Goal: Book appointment/travel/reservation

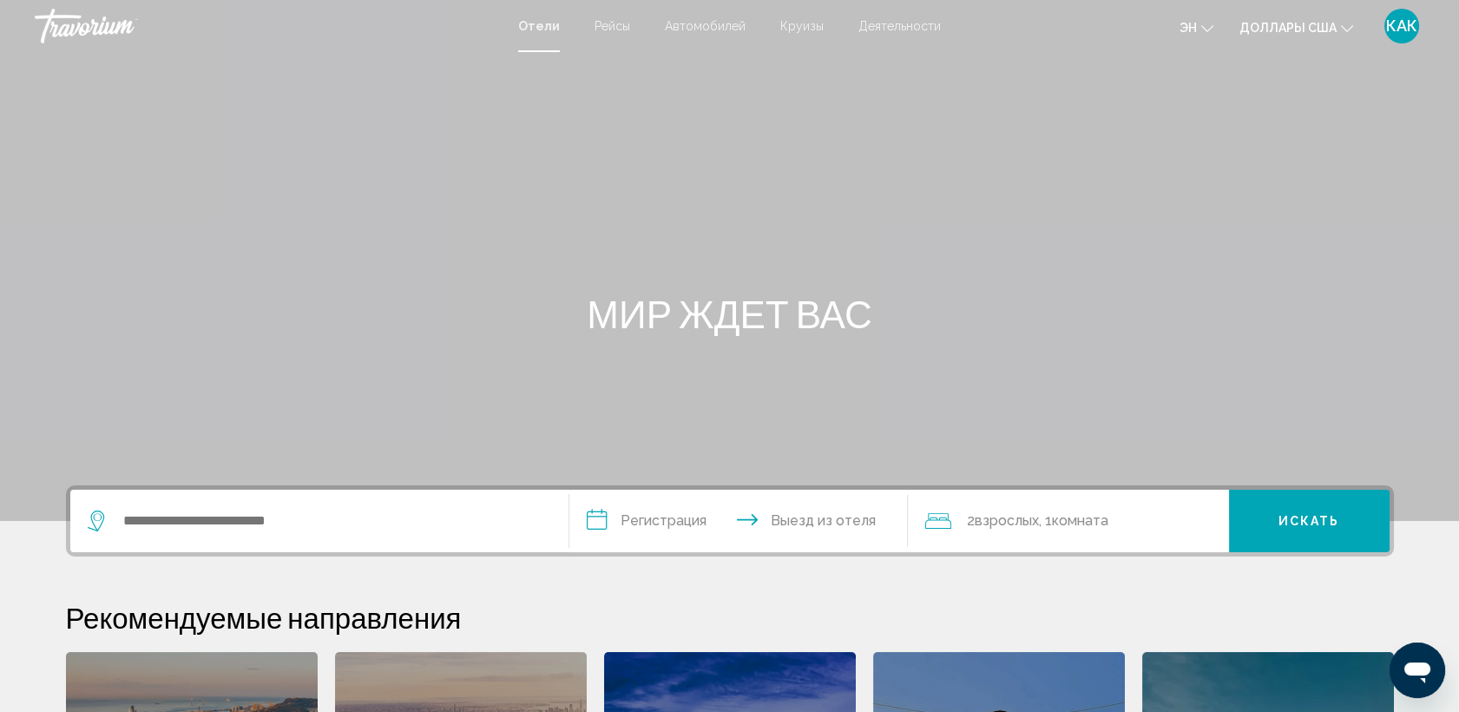
click at [903, 23] on span "Деятельности" at bounding box center [900, 26] width 82 height 14
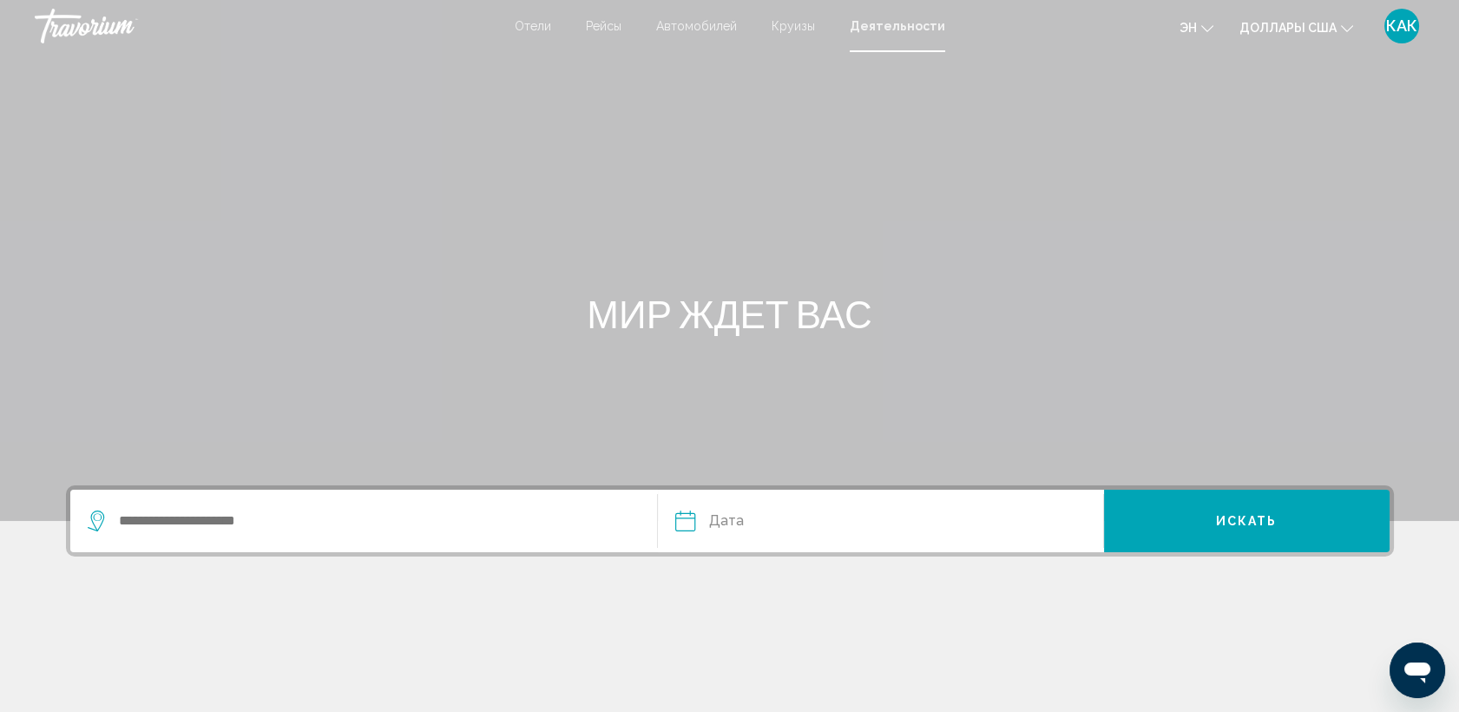
click at [906, 27] on span "Деятельности" at bounding box center [897, 26] width 95 height 14
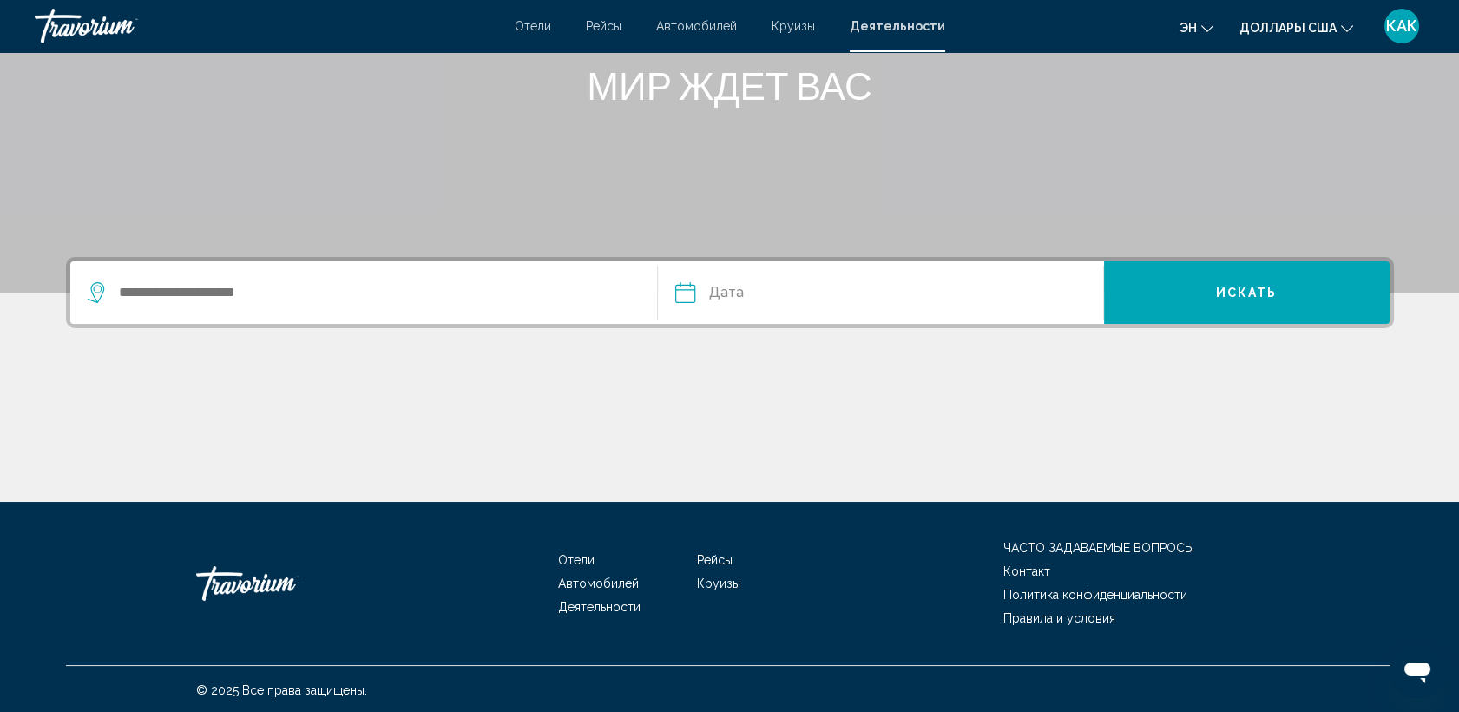
scroll to position [229, 0]
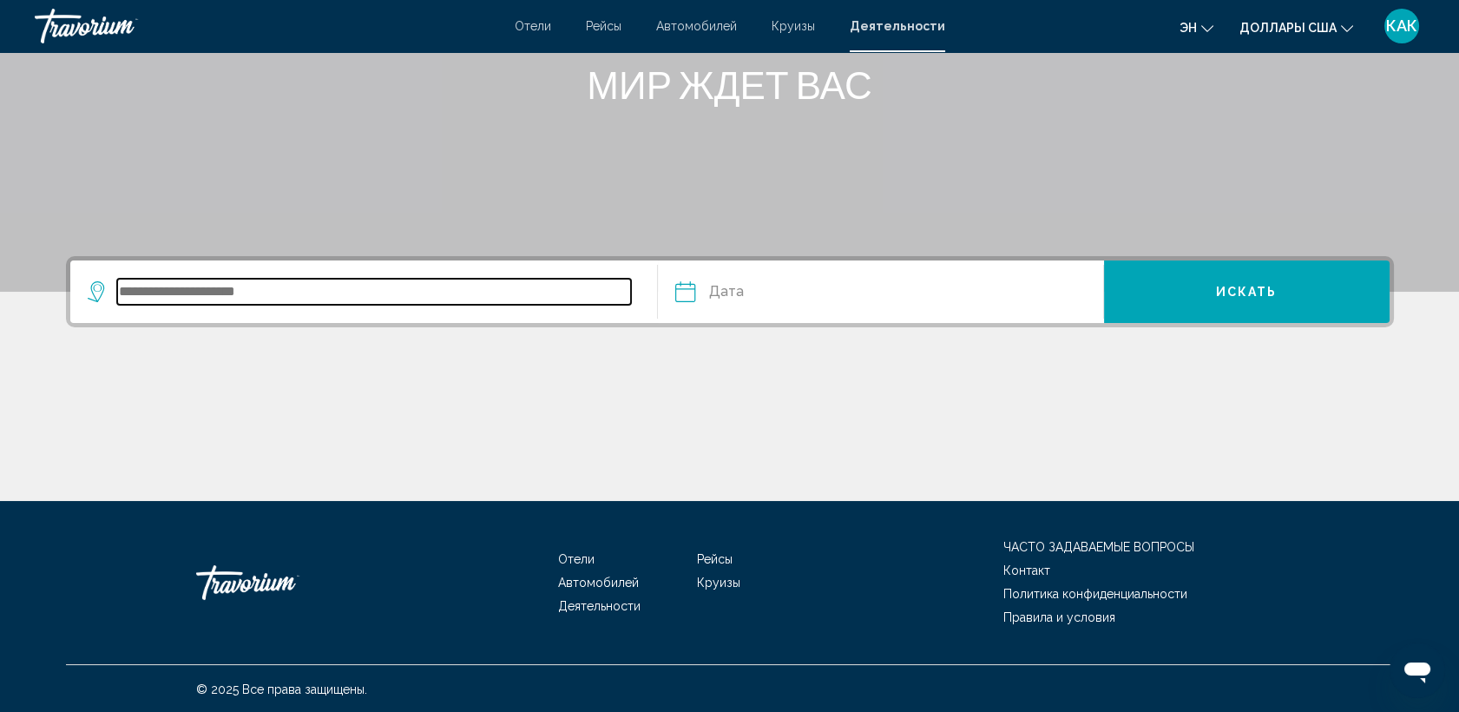
click at [123, 295] on input "Виджет поиска" at bounding box center [374, 292] width 515 height 26
click at [132, 294] on input "Виджет поиска" at bounding box center [374, 292] width 515 height 26
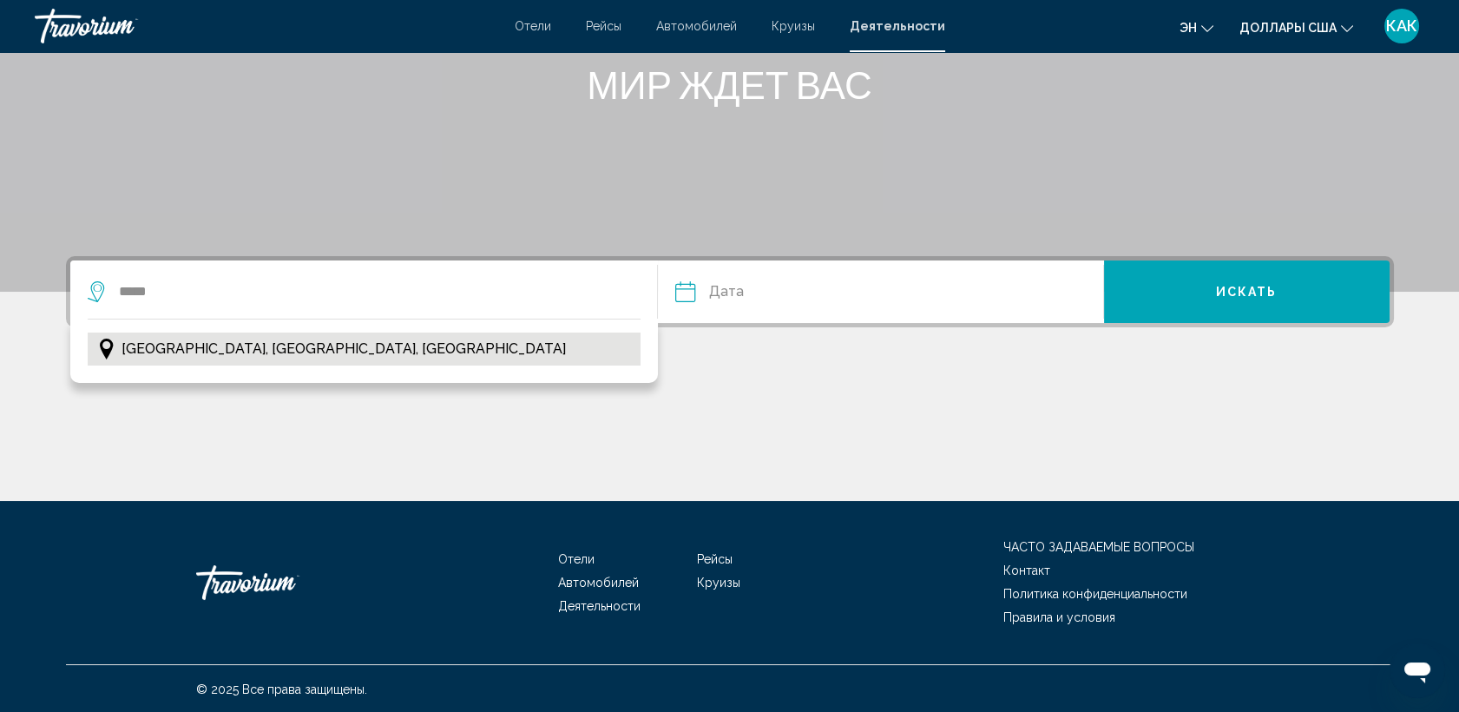
click at [153, 345] on span "[GEOGRAPHIC_DATA], [GEOGRAPHIC_DATA], [GEOGRAPHIC_DATA]" at bounding box center [344, 349] width 444 height 24
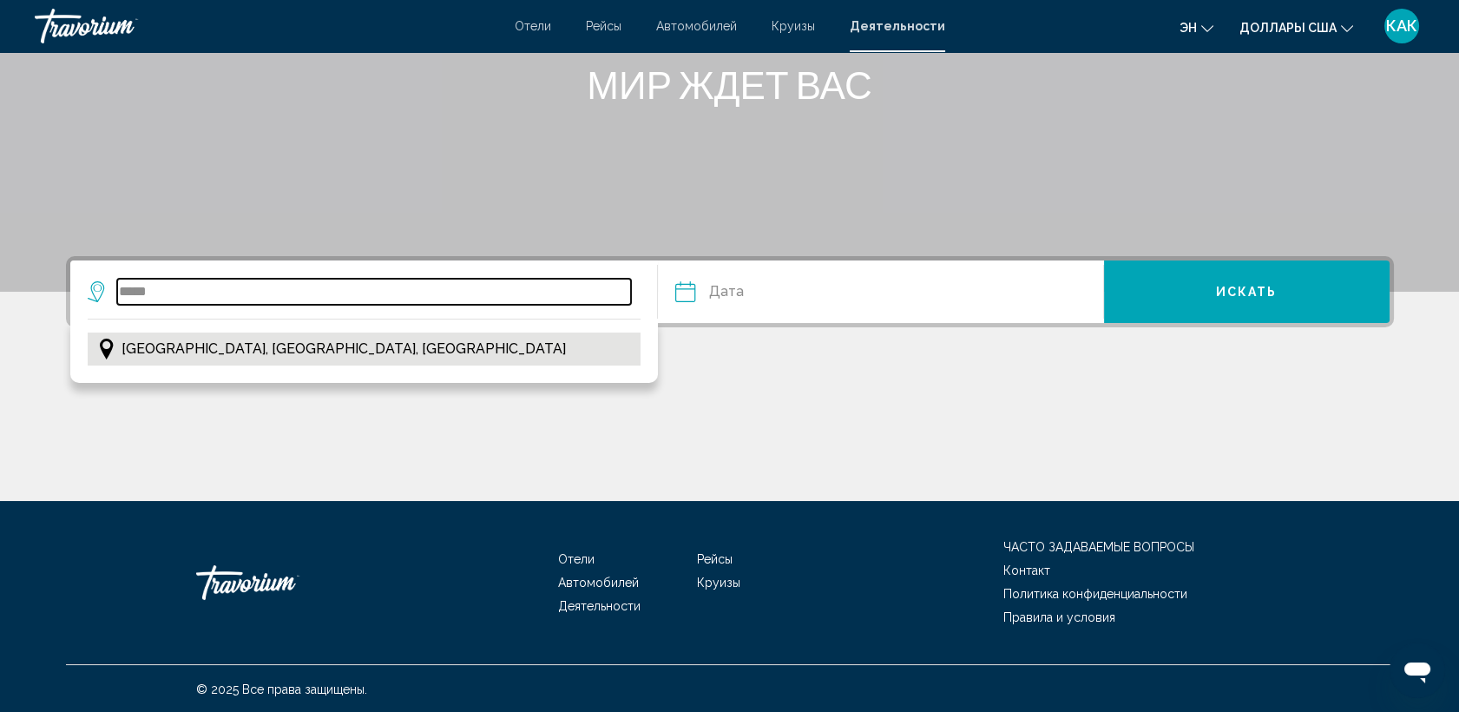
type input "**********"
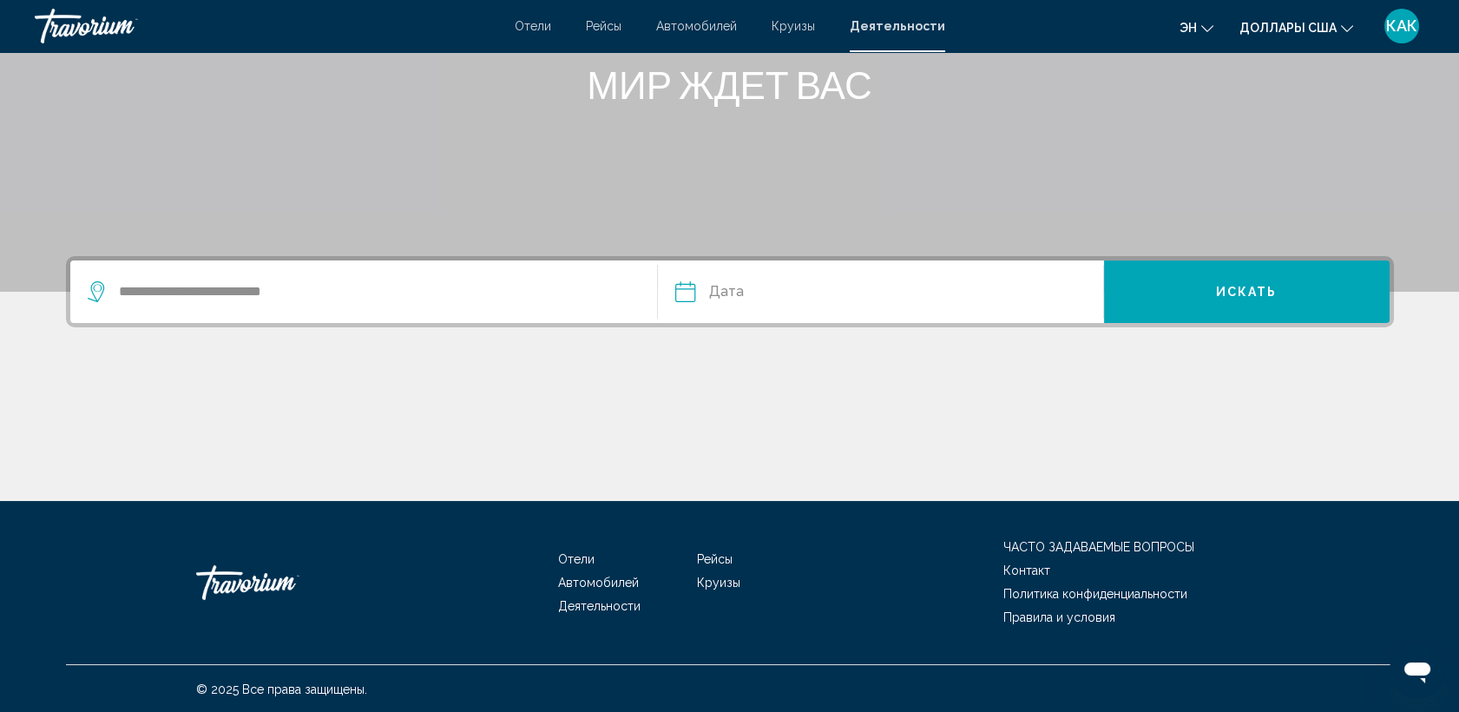
click at [746, 287] on input "Дата" at bounding box center [781, 294] width 220 height 68
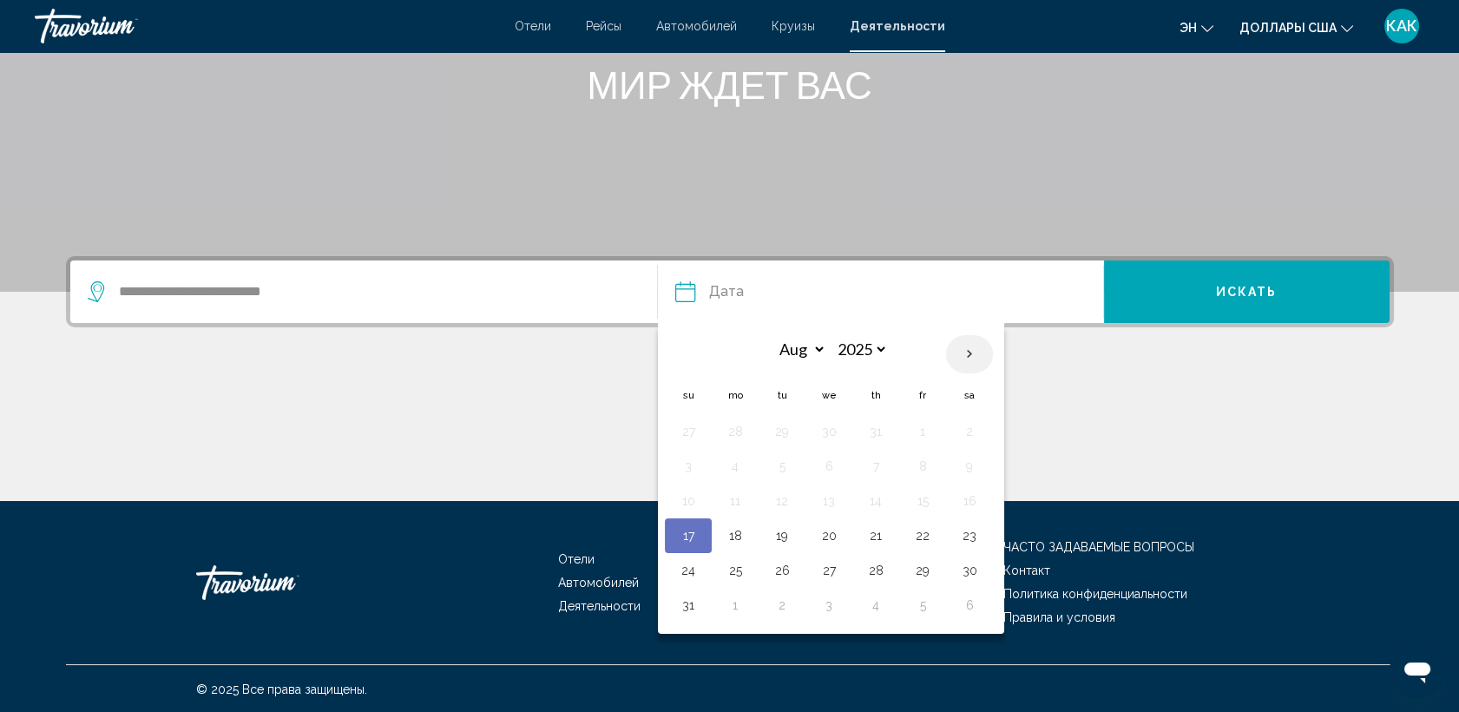
click at [971, 350] on th "Next month" at bounding box center [969, 354] width 47 height 38
select select "*"
click at [918, 432] on button "5" at bounding box center [923, 431] width 28 height 24
type input "**********"
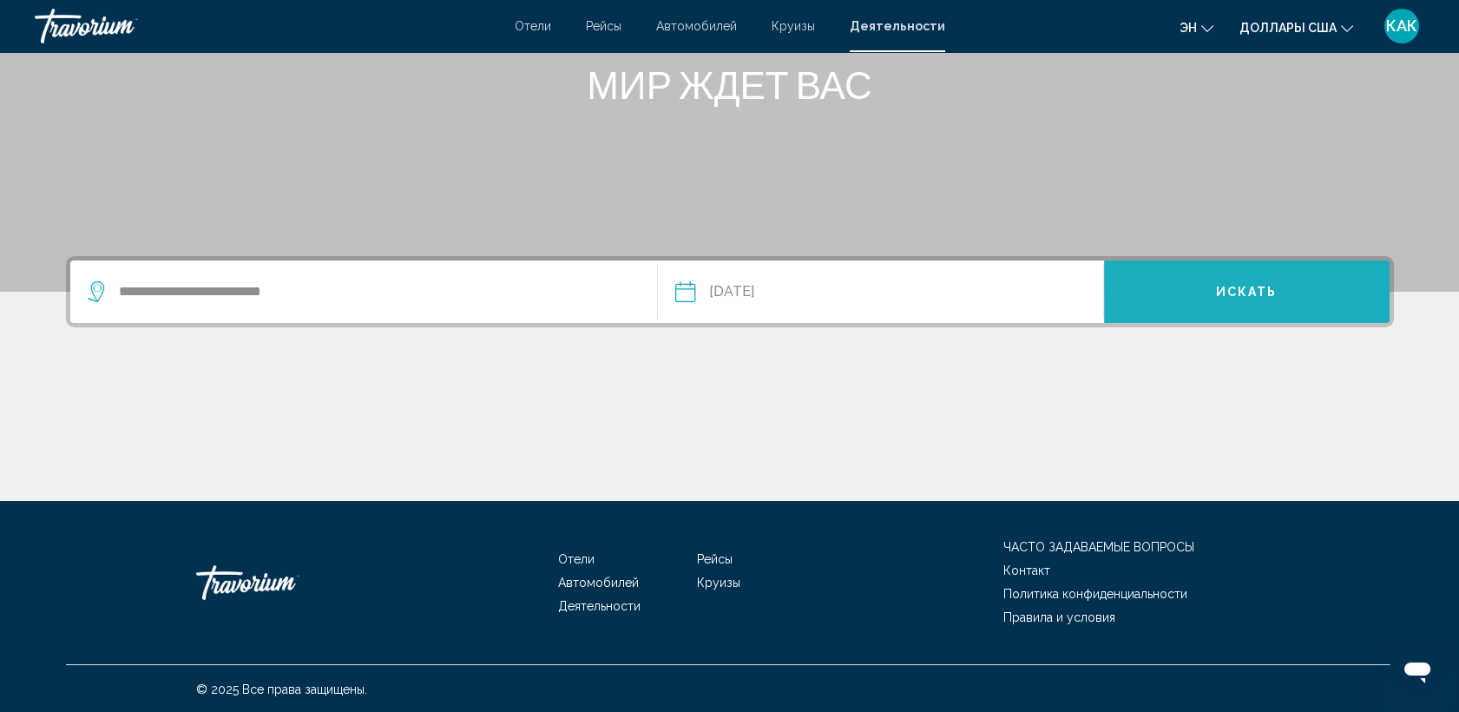
click at [1214, 291] on button "Искать" at bounding box center [1247, 291] width 286 height 63
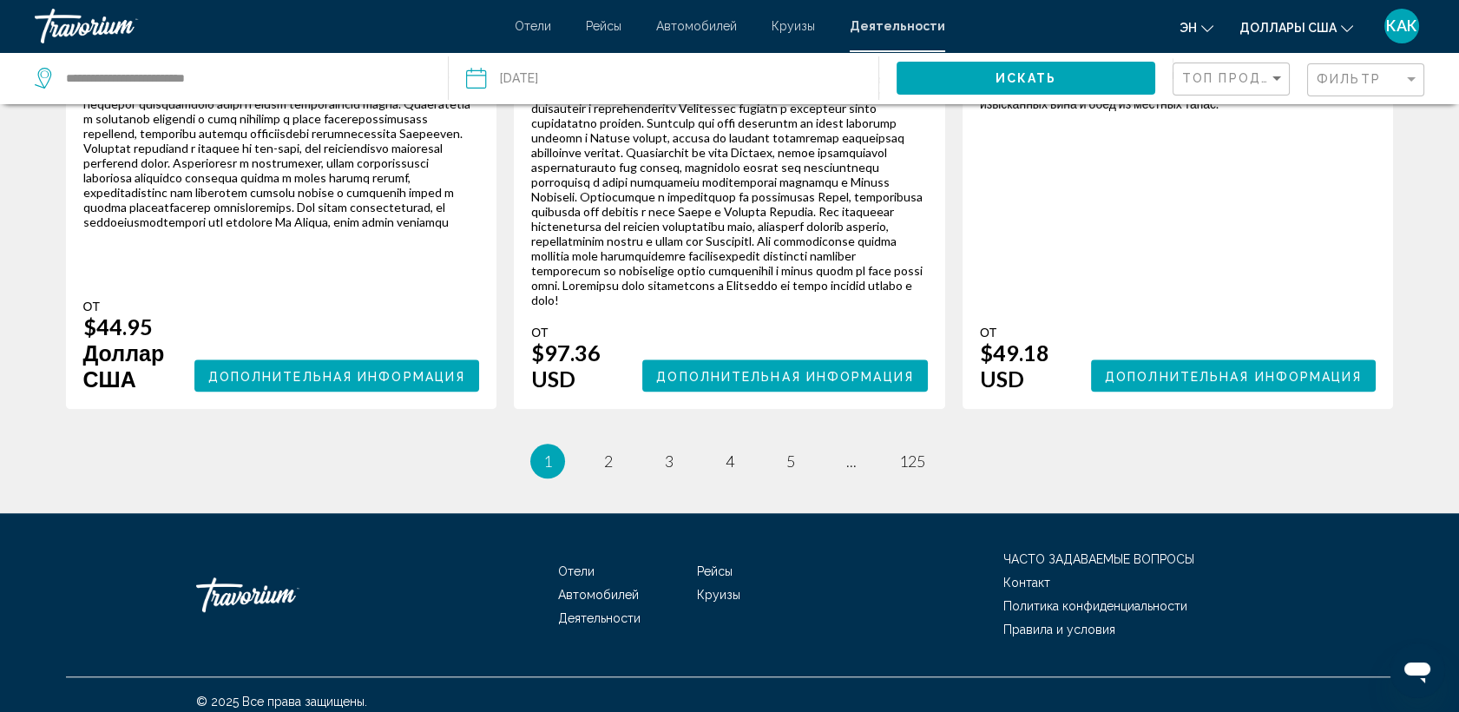
scroll to position [3133, 0]
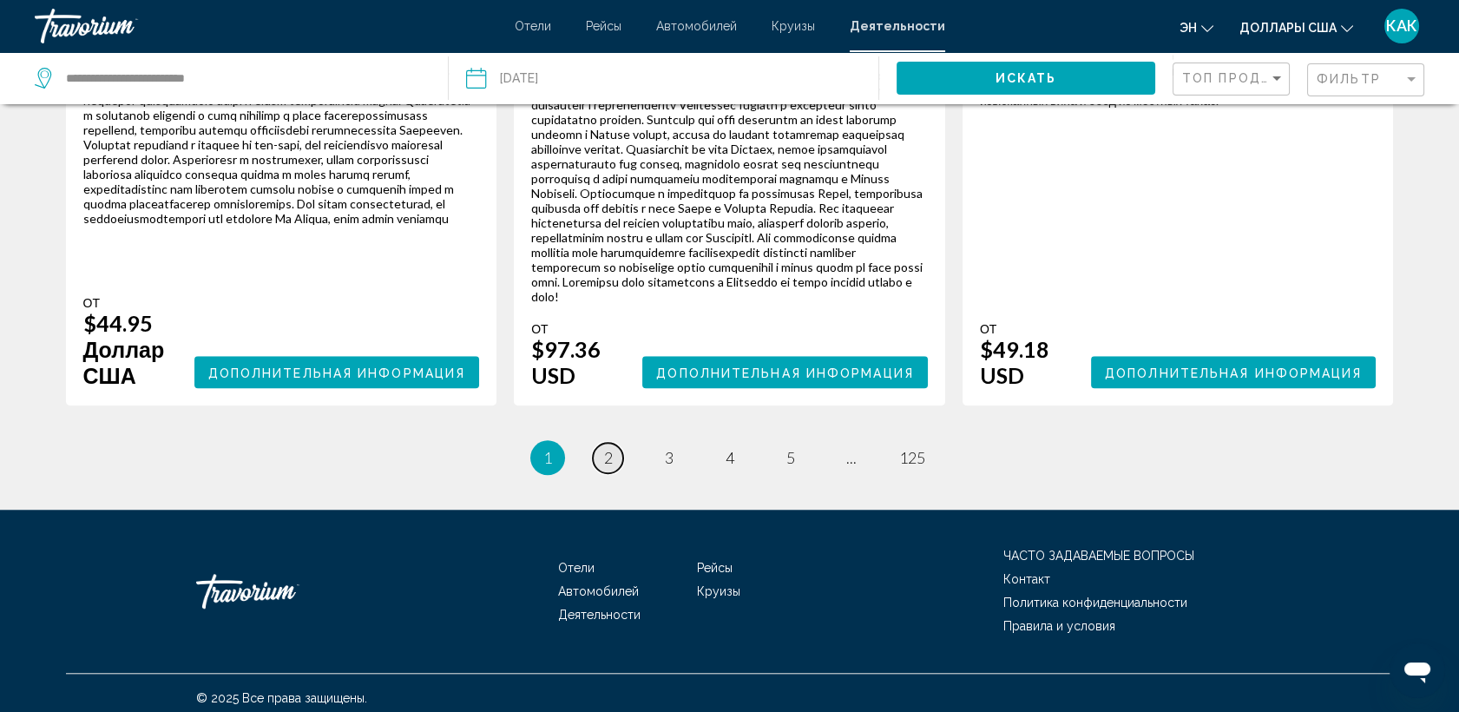
click at [613, 444] on link "страница 2" at bounding box center [608, 458] width 30 height 30
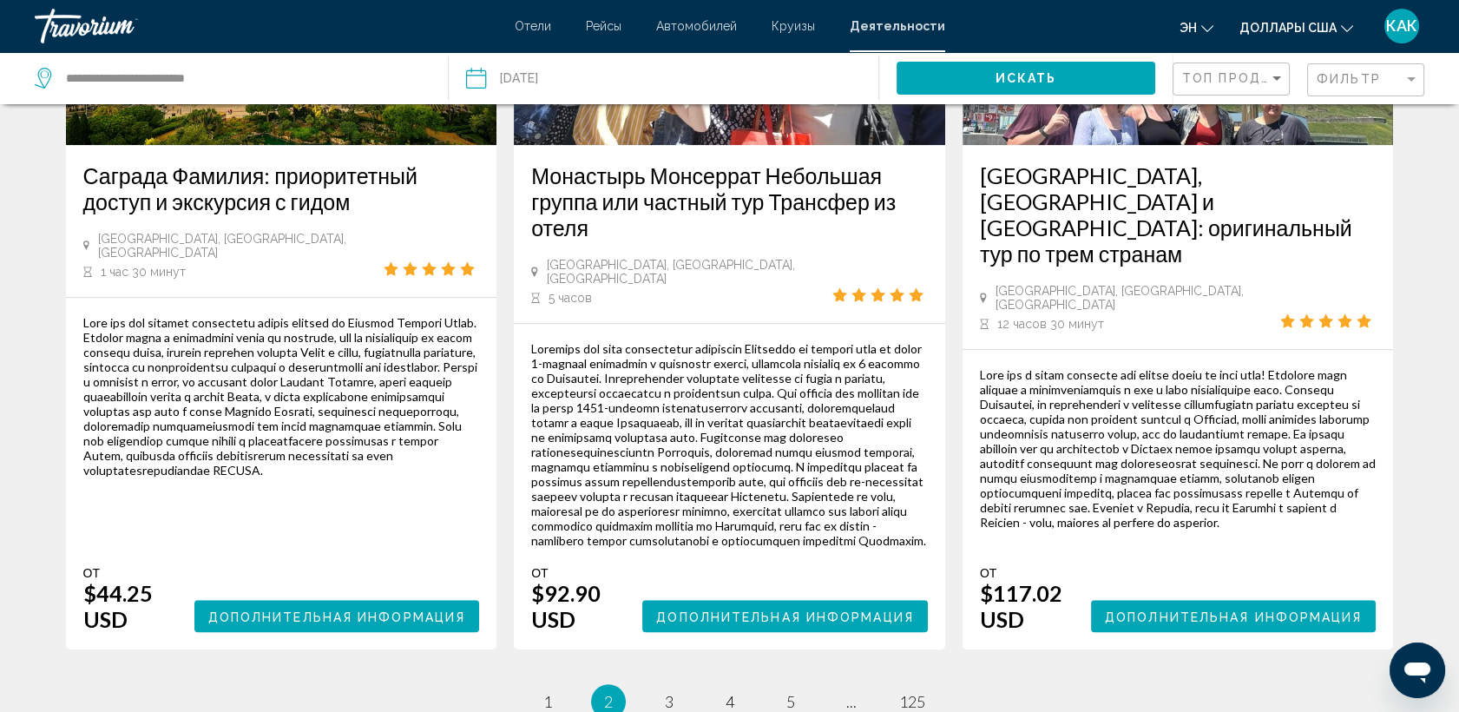
scroll to position [3049, 0]
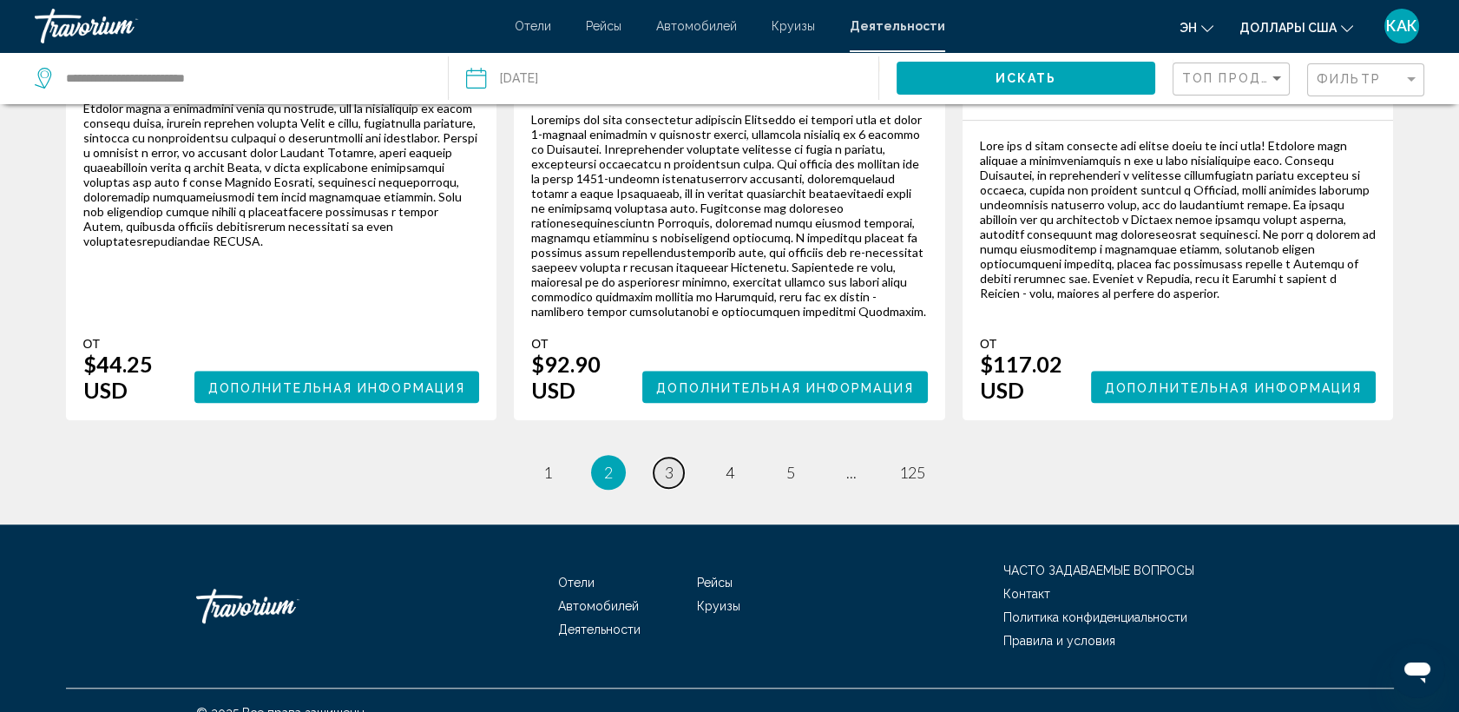
click at [674, 457] on link "страница 3" at bounding box center [669, 472] width 30 height 30
